Goal: Transaction & Acquisition: Purchase product/service

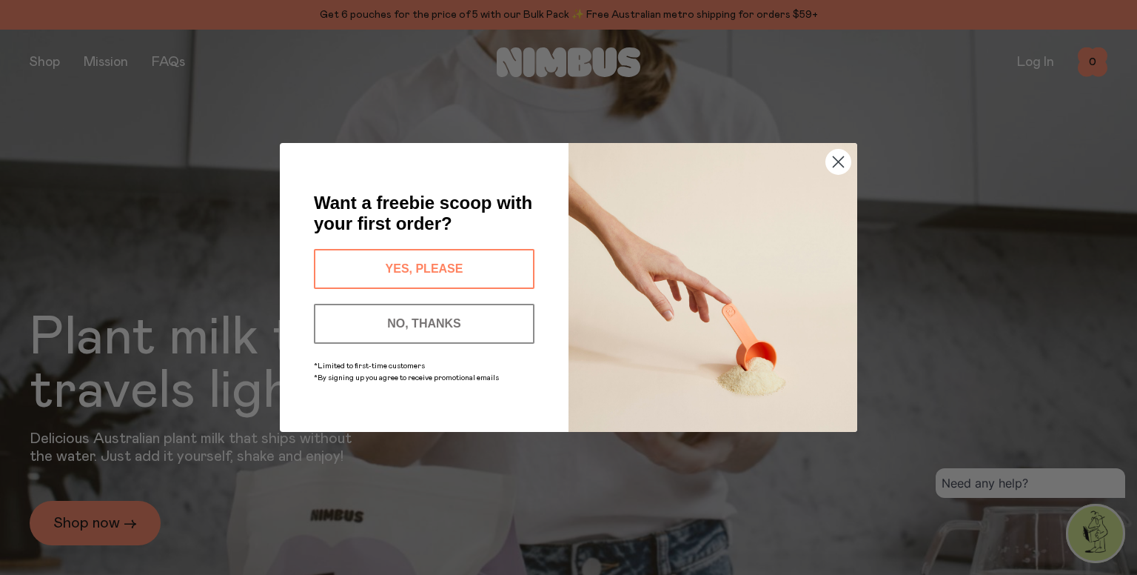
click at [840, 162] on icon "Close dialog" at bounding box center [839, 162] width 10 height 10
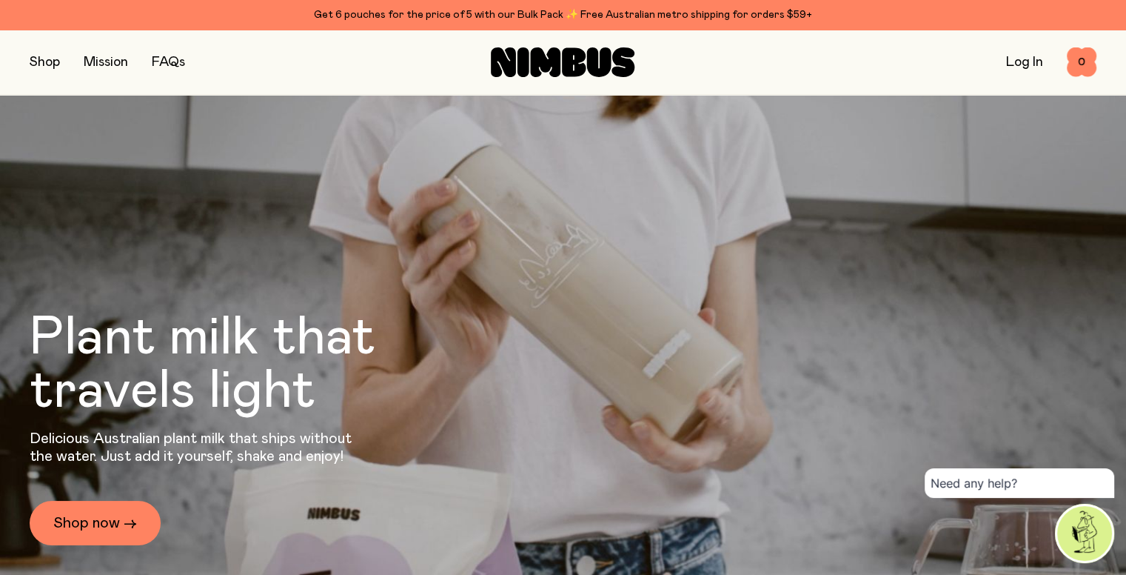
click at [55, 63] on button "button" at bounding box center [45, 62] width 30 height 21
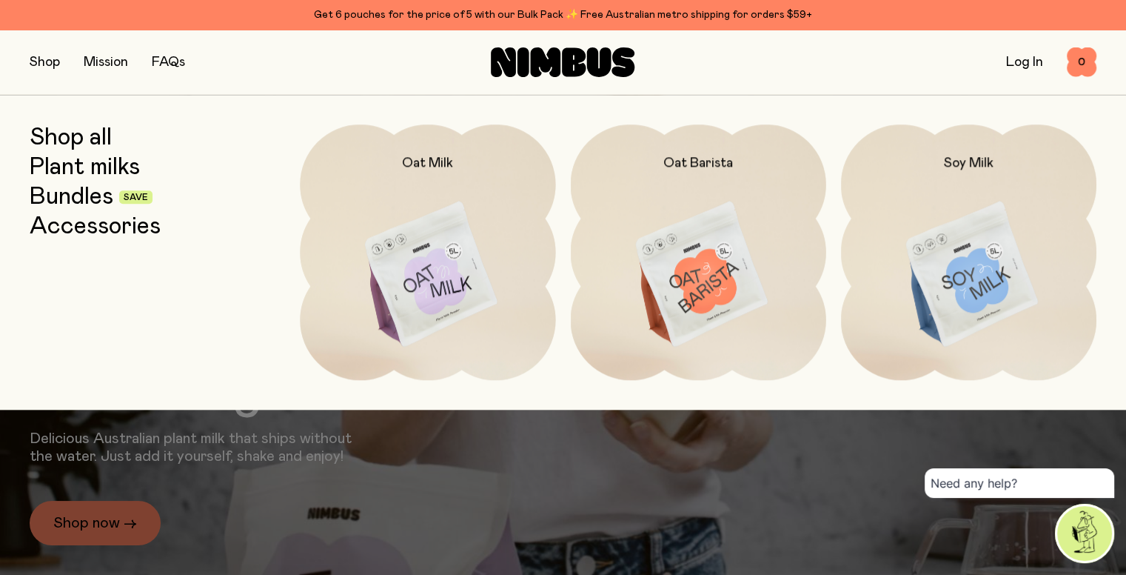
click at [1007, 246] on img at bounding box center [968, 274] width 255 height 301
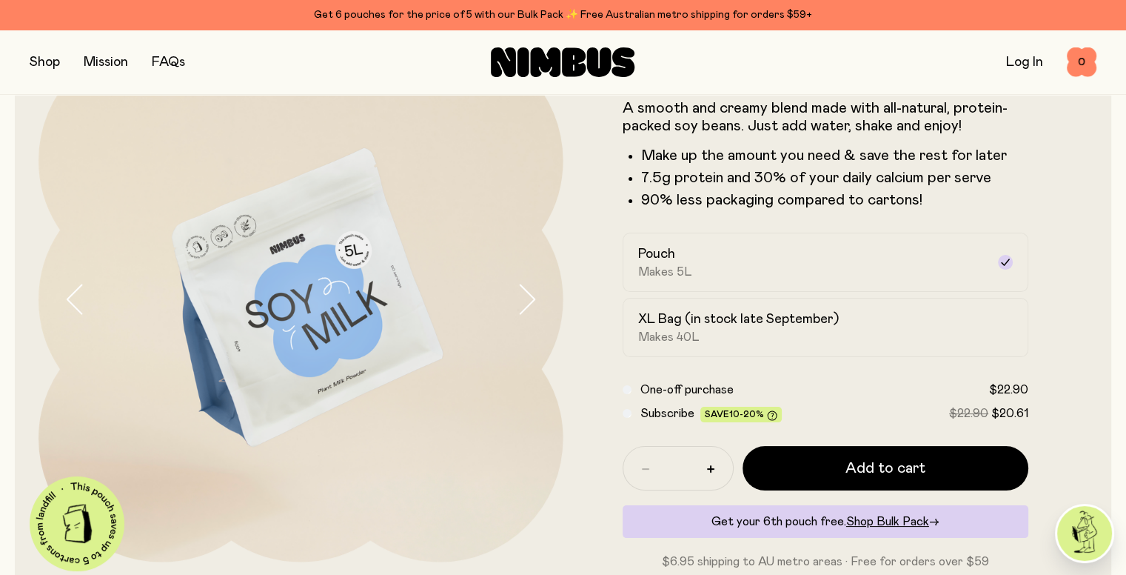
scroll to position [94, 0]
